Goal: Transaction & Acquisition: Book appointment/travel/reservation

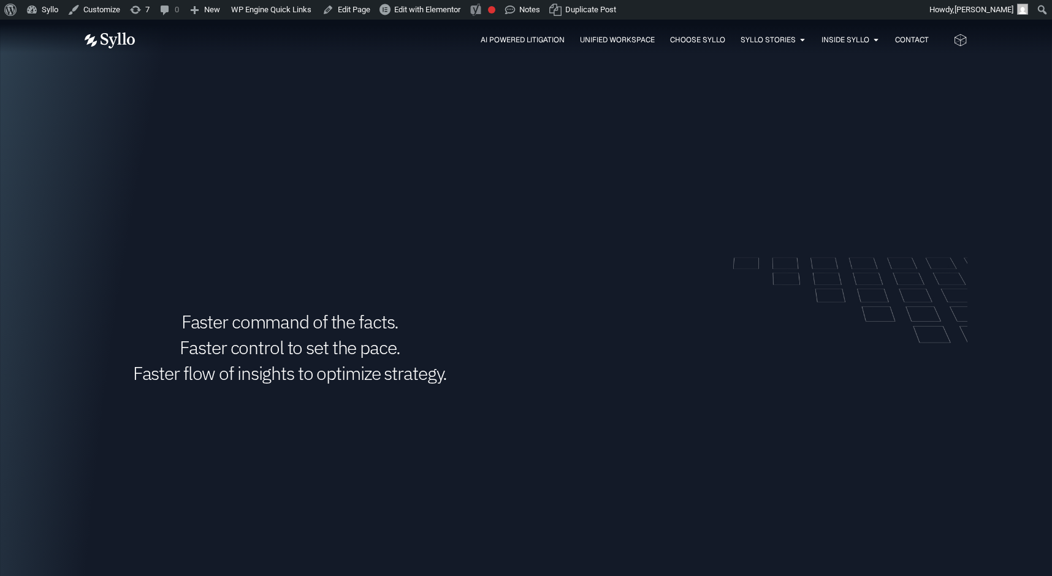
scroll to position [1361, 0]
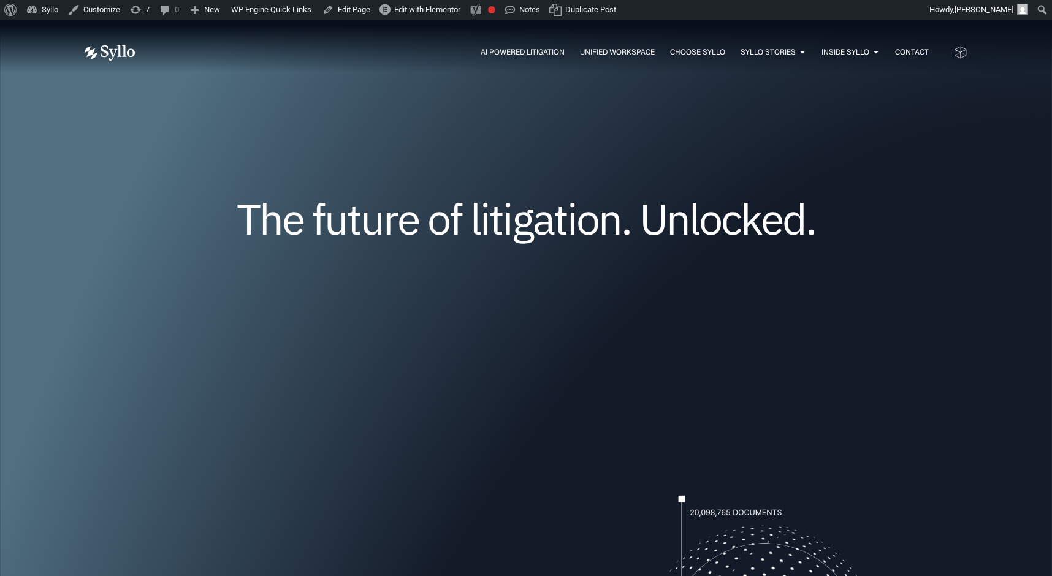
scroll to position [0, 0]
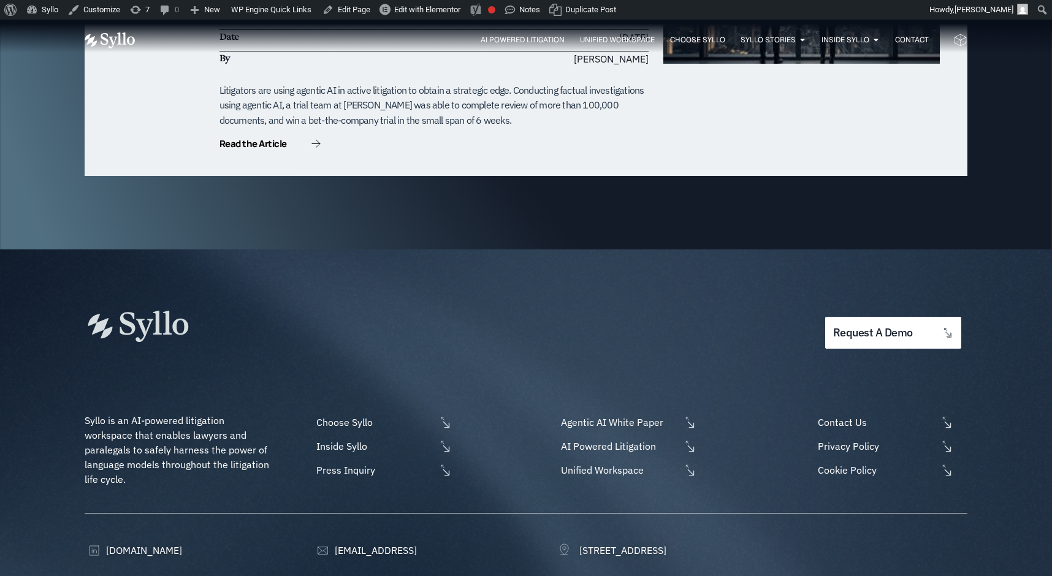
scroll to position [3923, 0]
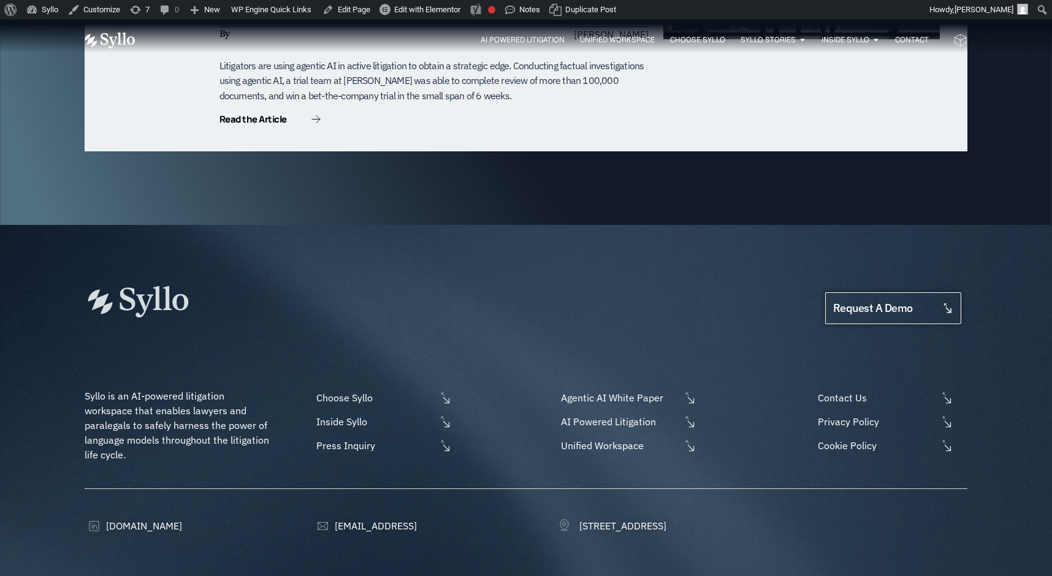
click at [890, 303] on span "request a demo" at bounding box center [873, 309] width 80 height 12
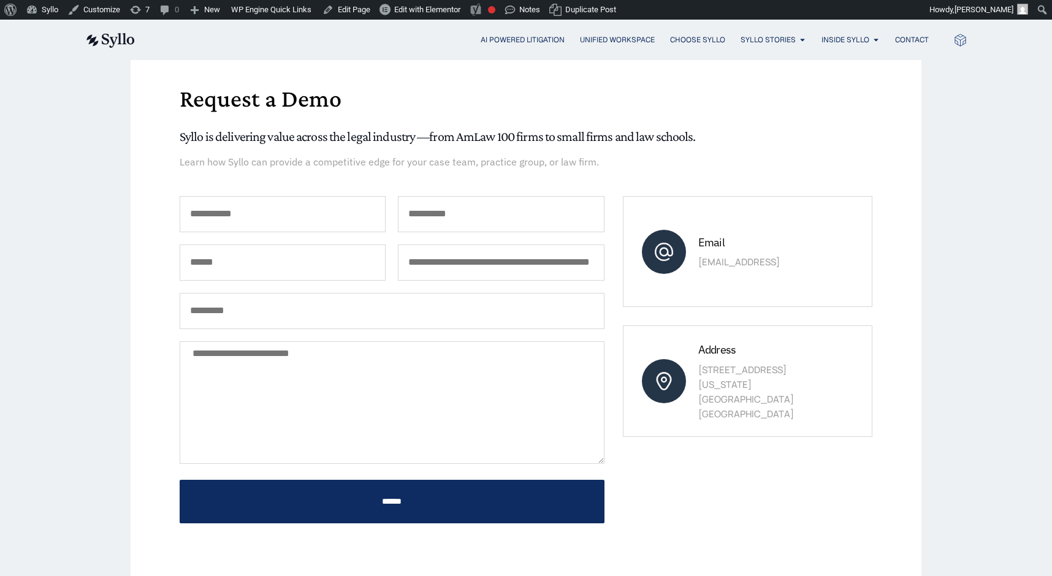
scroll to position [117, 0]
click at [119, 40] on img at bounding box center [110, 40] width 50 height 15
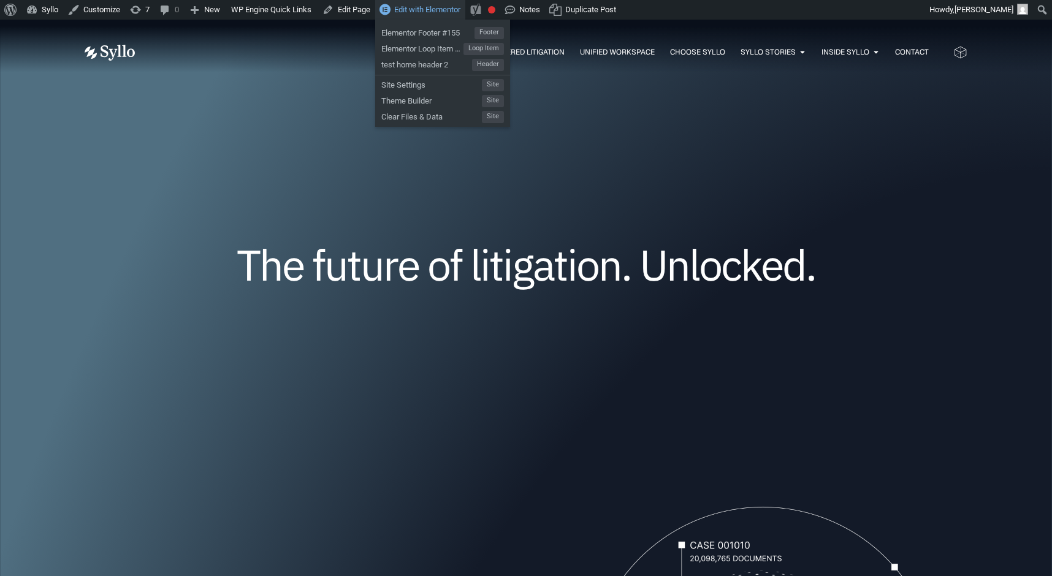
click at [443, 13] on span "Edit with Elementor" at bounding box center [427, 9] width 66 height 9
